Goal: Transaction & Acquisition: Purchase product/service

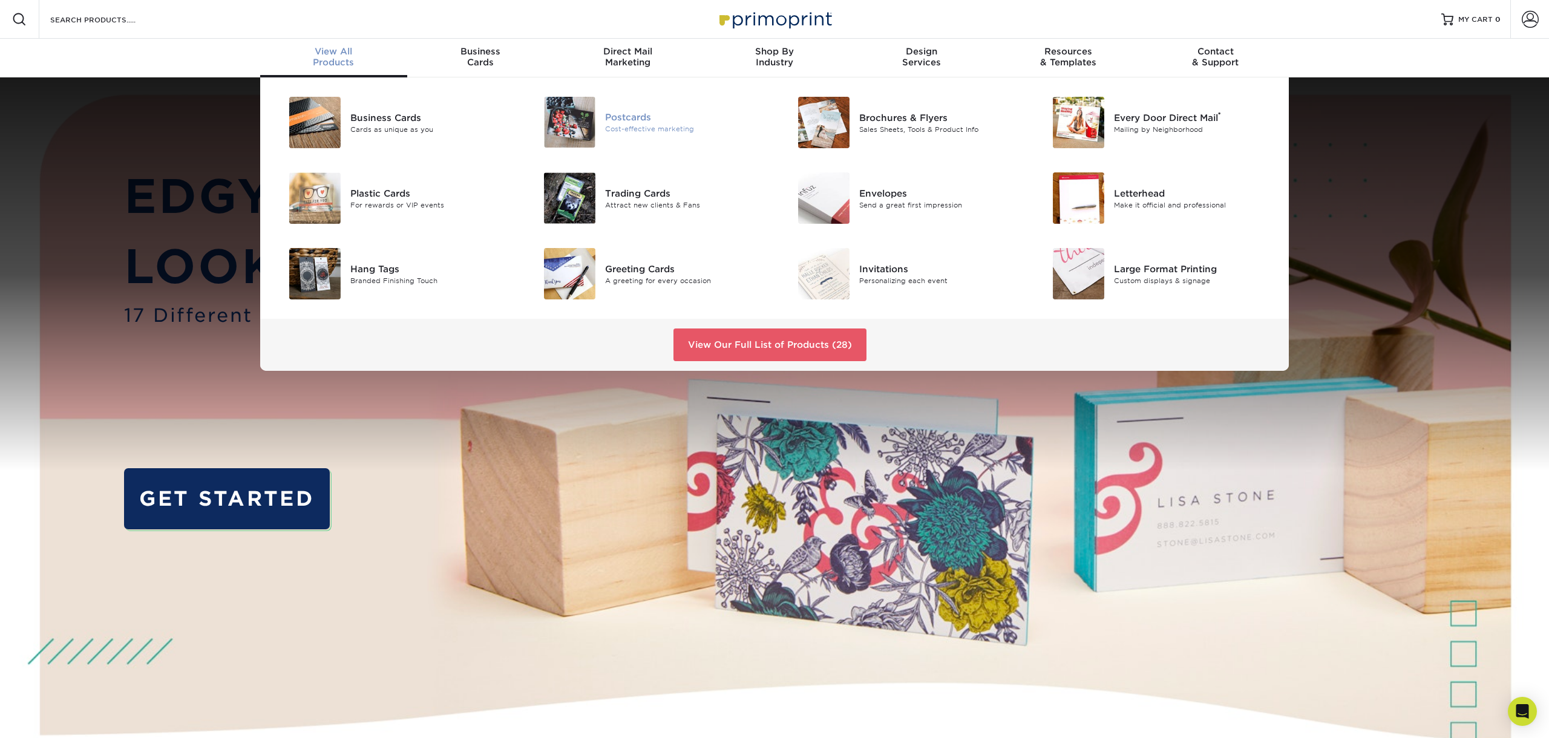
click at [647, 129] on div "Cost-effective marketing" at bounding box center [685, 129] width 160 height 10
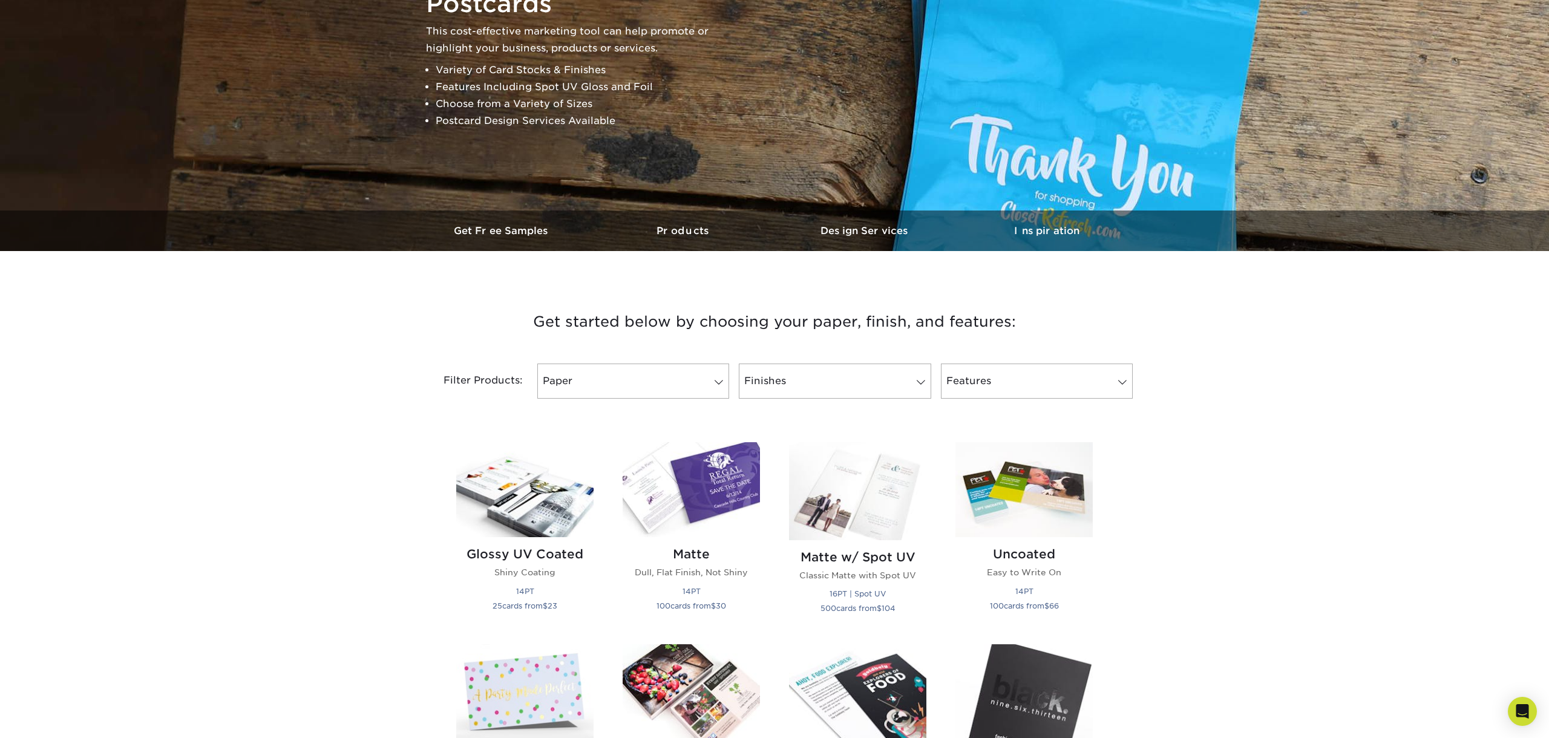
scroll to position [167, 0]
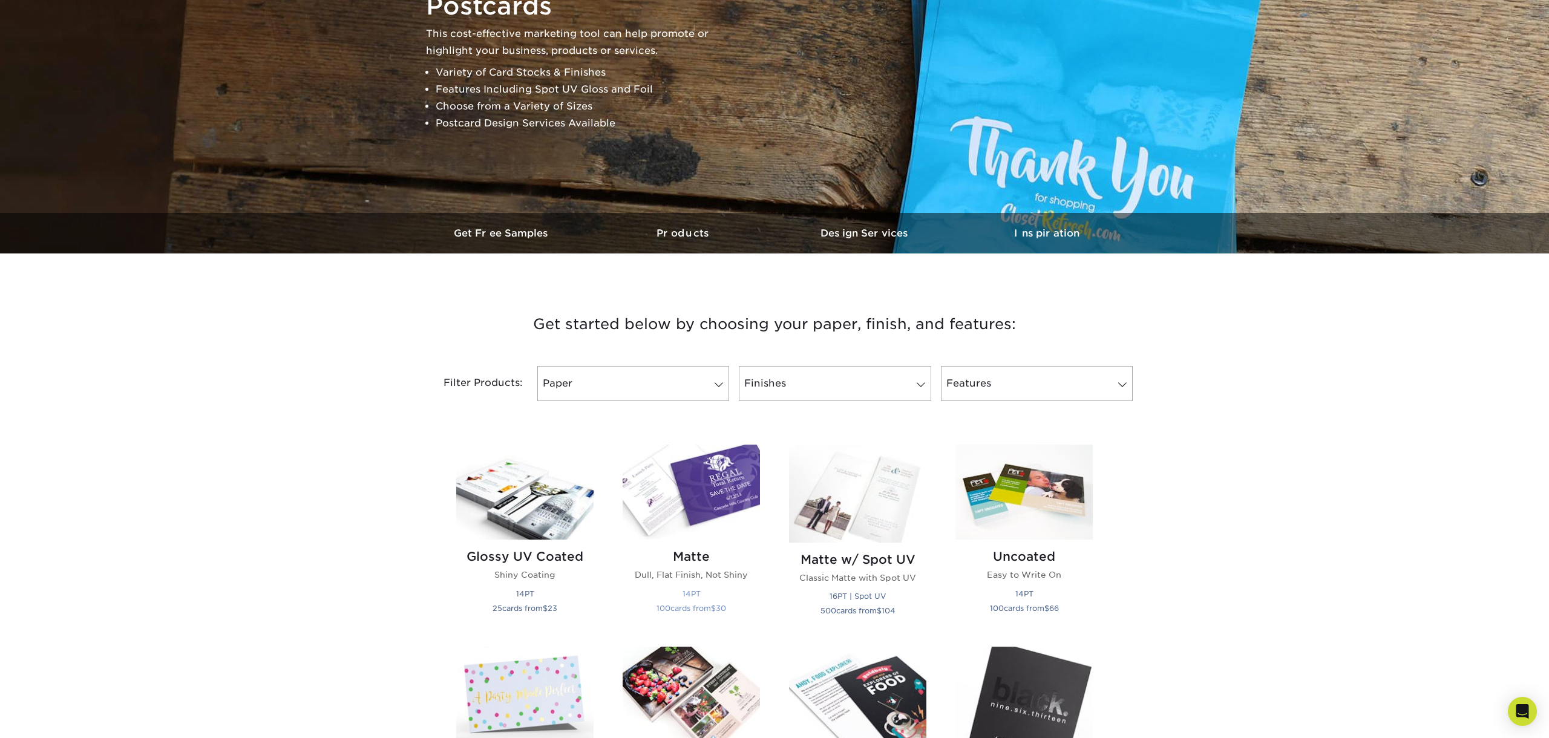
click at [680, 495] on img at bounding box center [691, 492] width 137 height 95
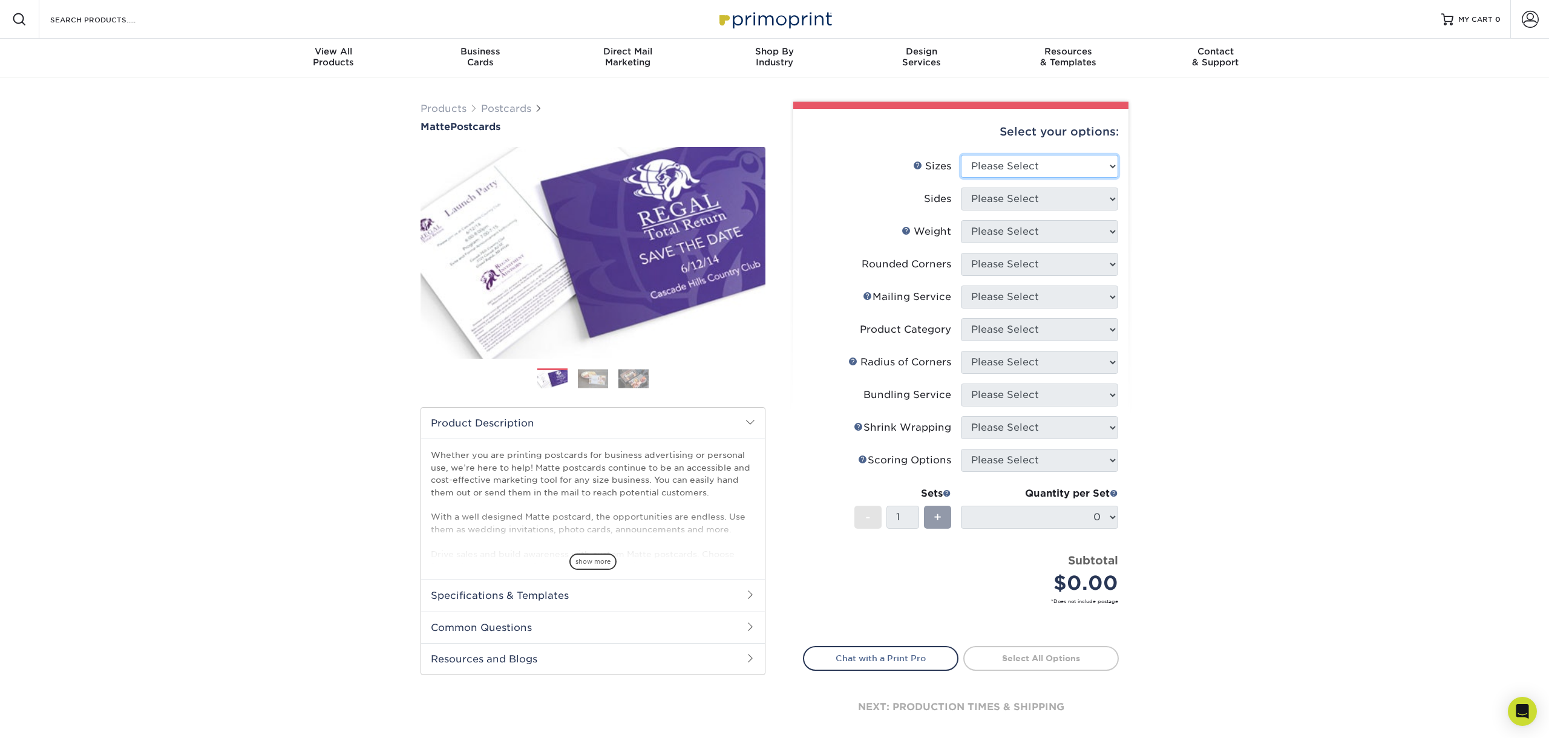
click at [961, 155] on select "Please Select 1.5" x 7" 2" x 4" 2" x 6" 2" x 7" 2" x 8" 2.12" x 5.5" 2.125" x 5…" at bounding box center [1039, 166] width 157 height 23
select select "4.25x6.00"
click option "4.25" x 6"" at bounding box center [0, 0] width 0 height 0
click at [961, 155] on select "Please Select 1.5" x 7" 2" x 4" 2" x 6" 2" x 7" 2" x 8" 2.12" x 5.5" 2.125" x 5…" at bounding box center [1039, 166] width 157 height 23
